Goal: Transaction & Acquisition: Purchase product/service

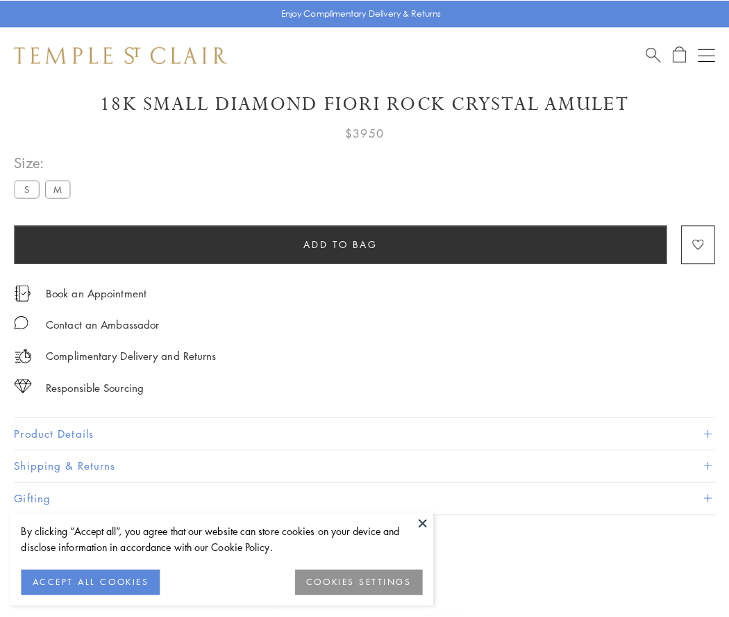
scroll to position [42, 0]
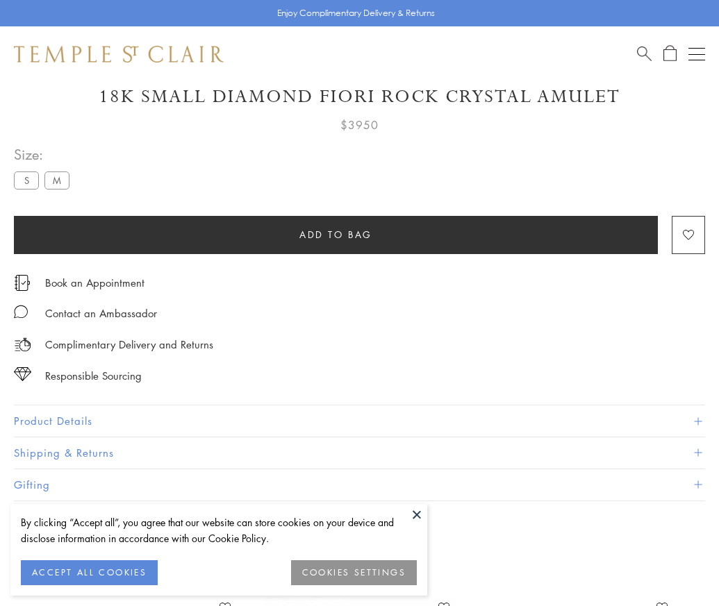
click at [336, 234] on span "Add to bag" at bounding box center [335, 234] width 73 height 15
